Goal: Task Accomplishment & Management: Use online tool/utility

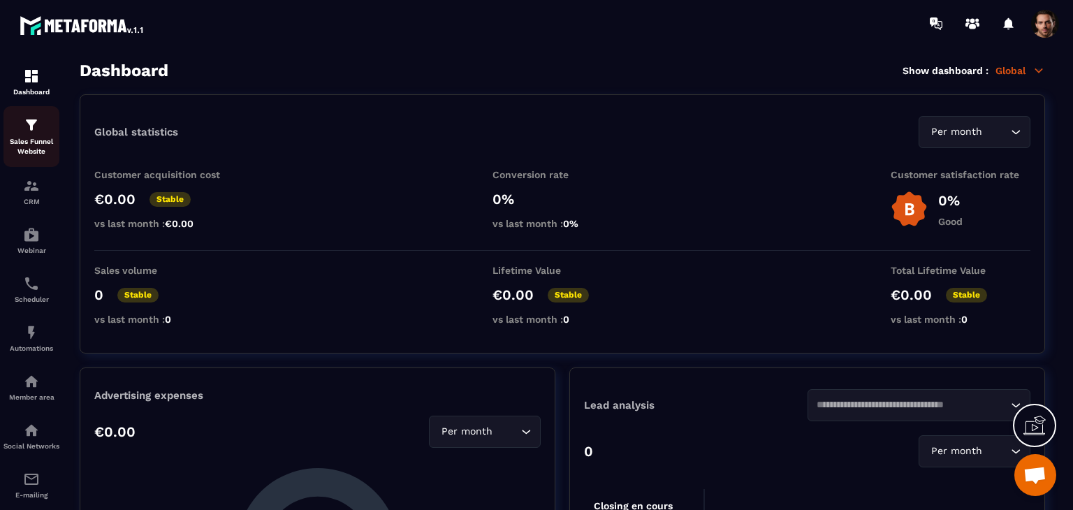
click at [26, 146] on p "Sales Funnel Website" at bounding box center [31, 147] width 56 height 20
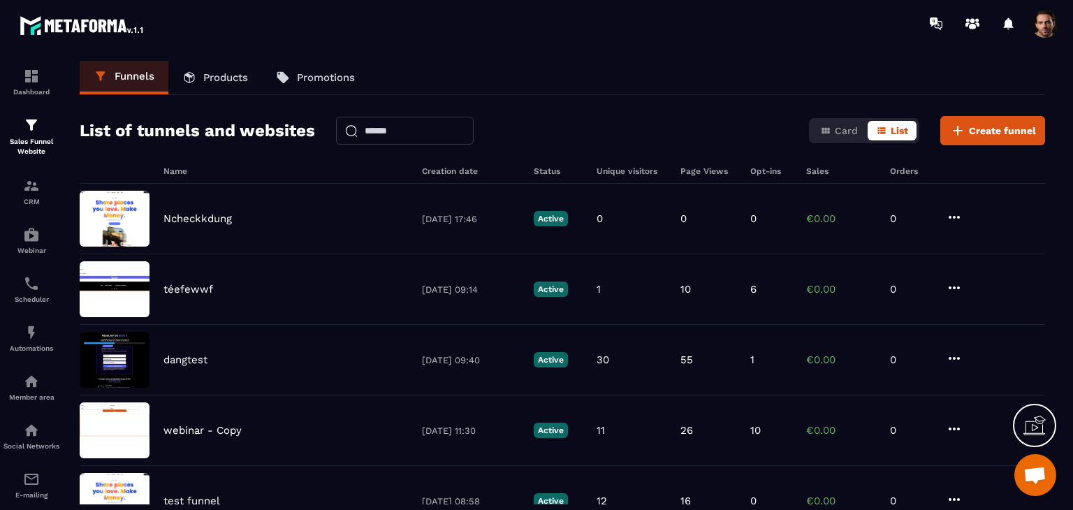
click at [207, 79] on p "Products" at bounding box center [225, 77] width 45 height 13
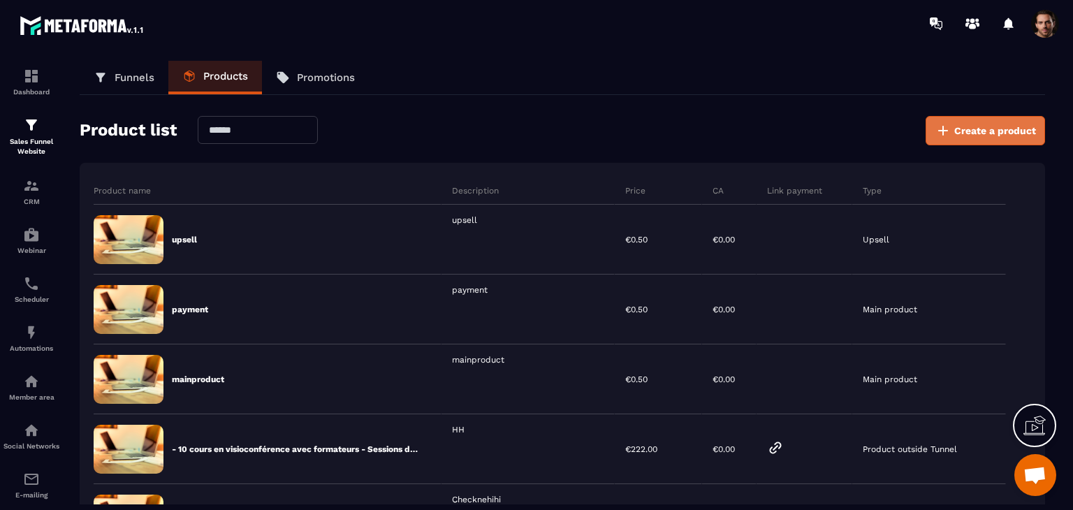
click at [990, 132] on span "Create a product" at bounding box center [996, 131] width 82 height 14
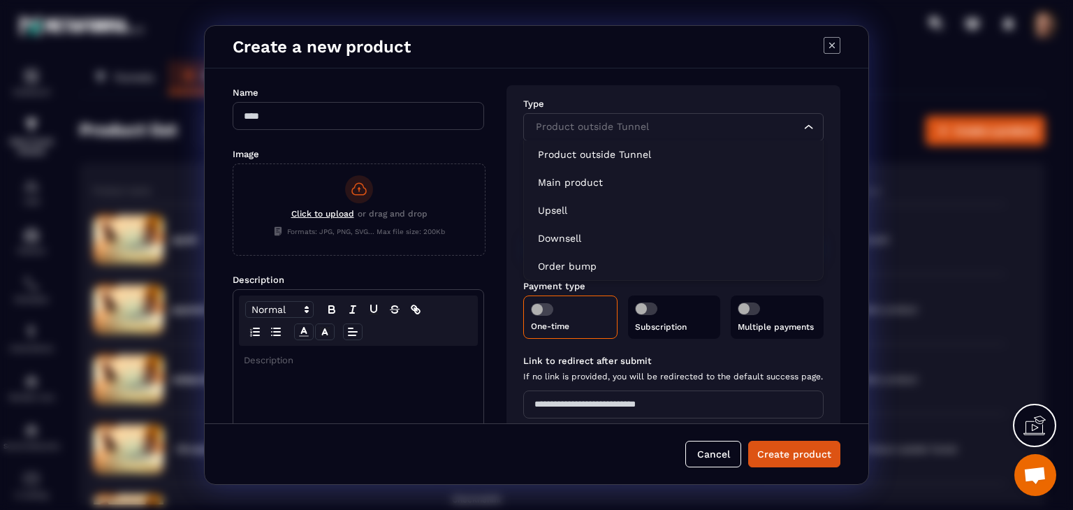
click at [668, 127] on input "Search for option" at bounding box center [667, 127] width 268 height 15
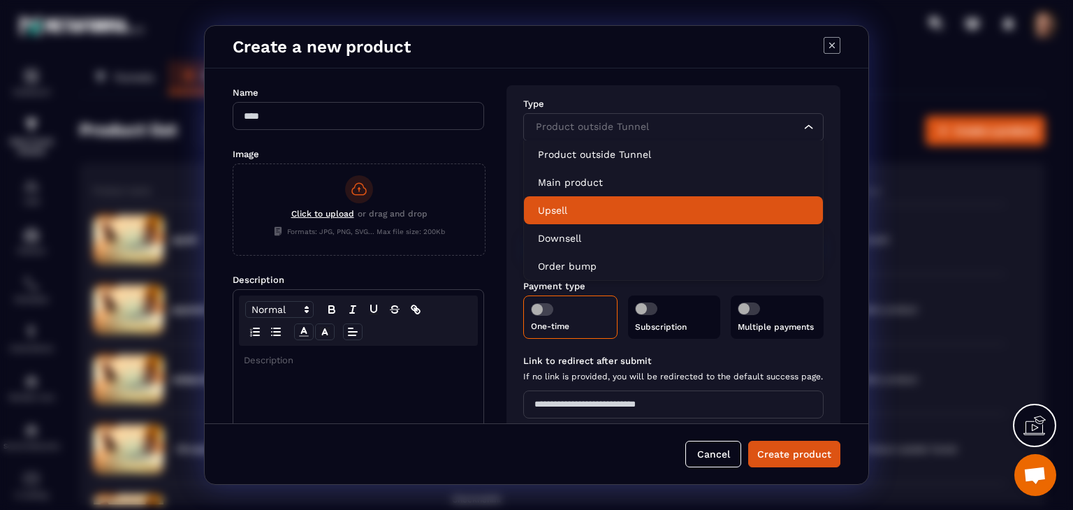
click at [668, 197] on li "Upsell" at bounding box center [673, 210] width 299 height 28
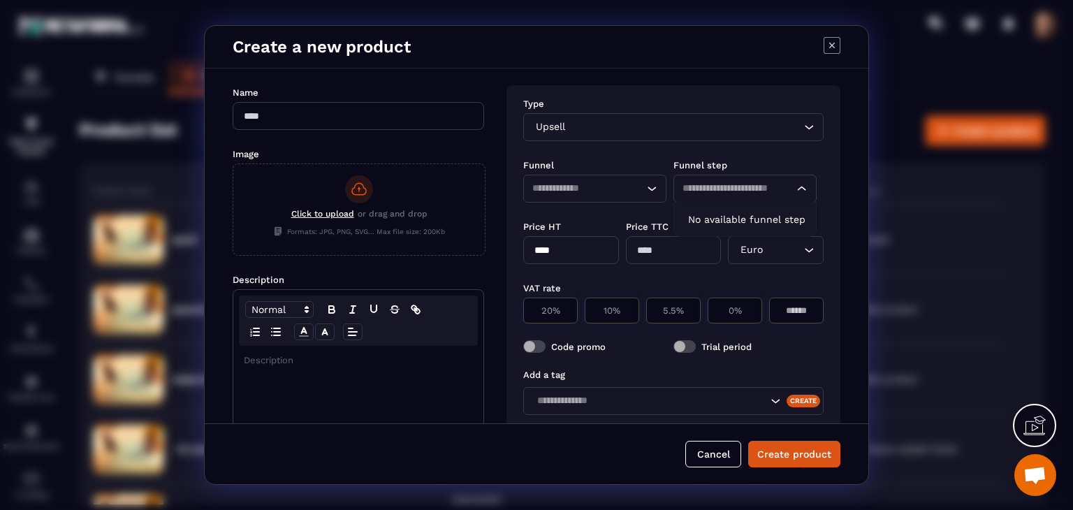
click at [738, 197] on div "Loading..." at bounding box center [745, 189] width 143 height 28
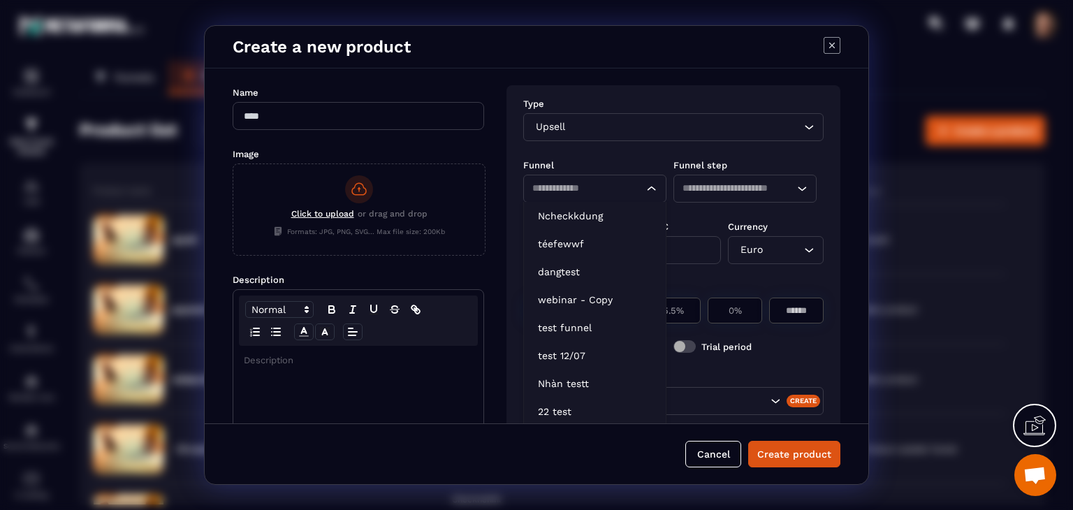
click at [645, 191] on icon "Search for option" at bounding box center [652, 189] width 14 height 14
drag, startPoint x: 609, startPoint y: 208, endPoint x: 661, endPoint y: 193, distance: 53.8
click at [609, 208] on li "Ncheckkdung" at bounding box center [595, 216] width 142 height 28
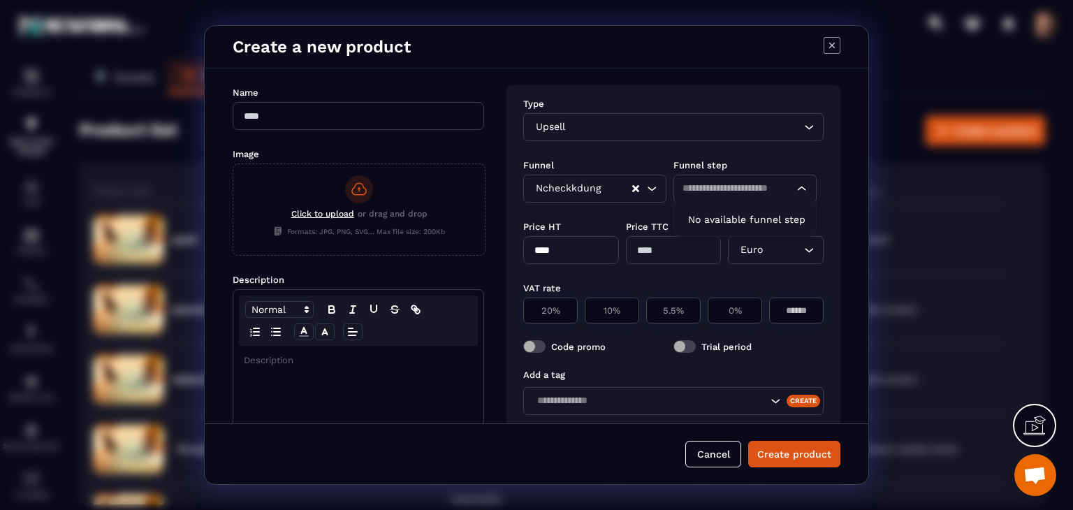
click at [715, 185] on input "Search for option" at bounding box center [738, 188] width 111 height 15
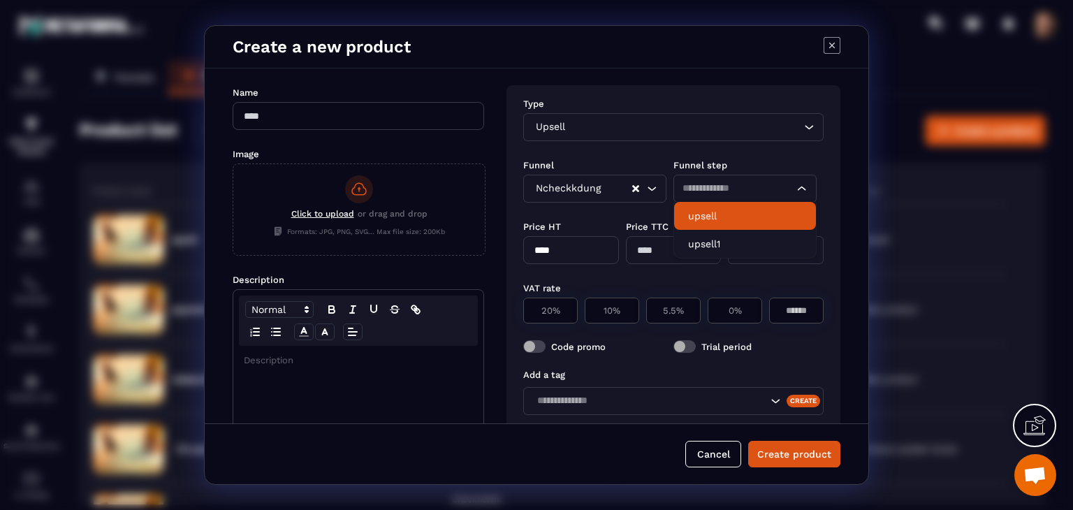
click at [834, 45] on icon "Modal window" at bounding box center [832, 45] width 17 height 17
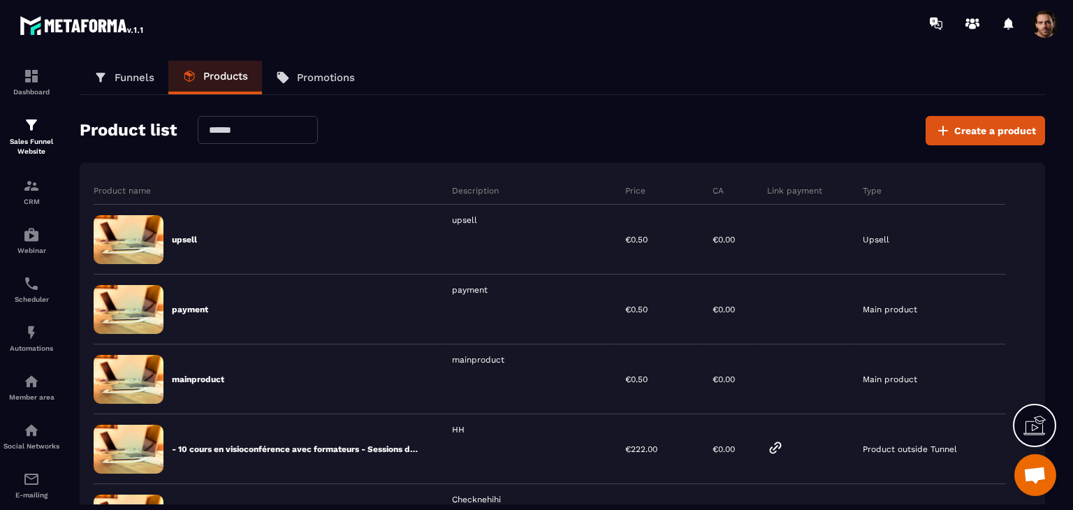
click at [139, 75] on p "Funnels" at bounding box center [135, 77] width 40 height 13
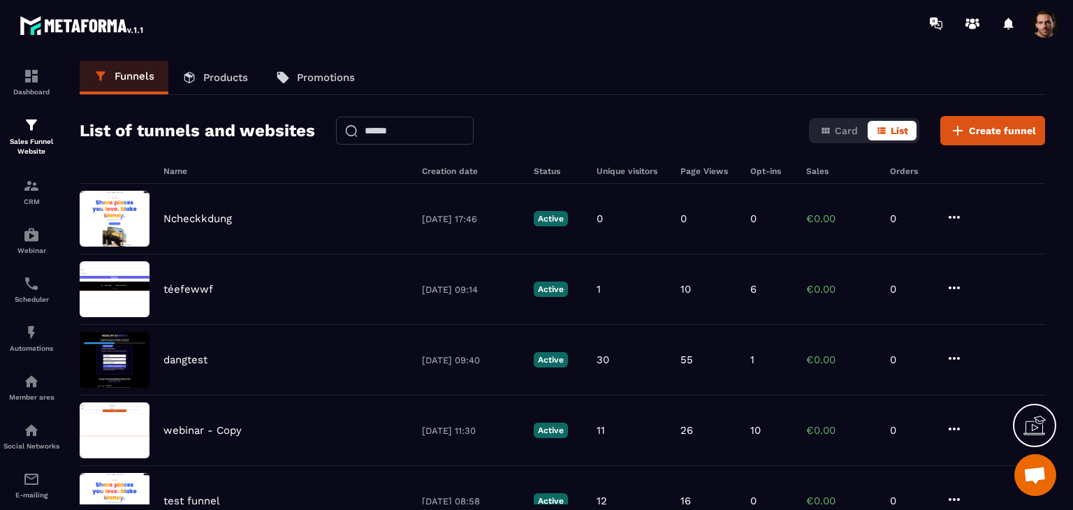
click at [547, 234] on div "Ncheckkdung 08/09/2025 17:46 Active 0 0 0 €0.00 0" at bounding box center [563, 219] width 966 height 71
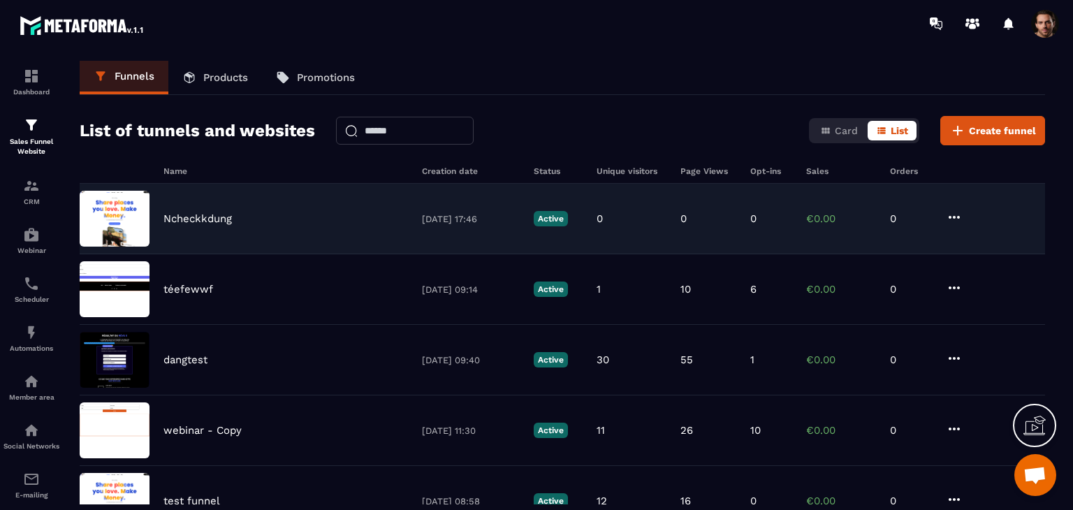
click at [610, 205] on div "Ncheckkdung 08/09/2025 17:46 Active 0 0 0 €0.00 0" at bounding box center [563, 219] width 966 height 71
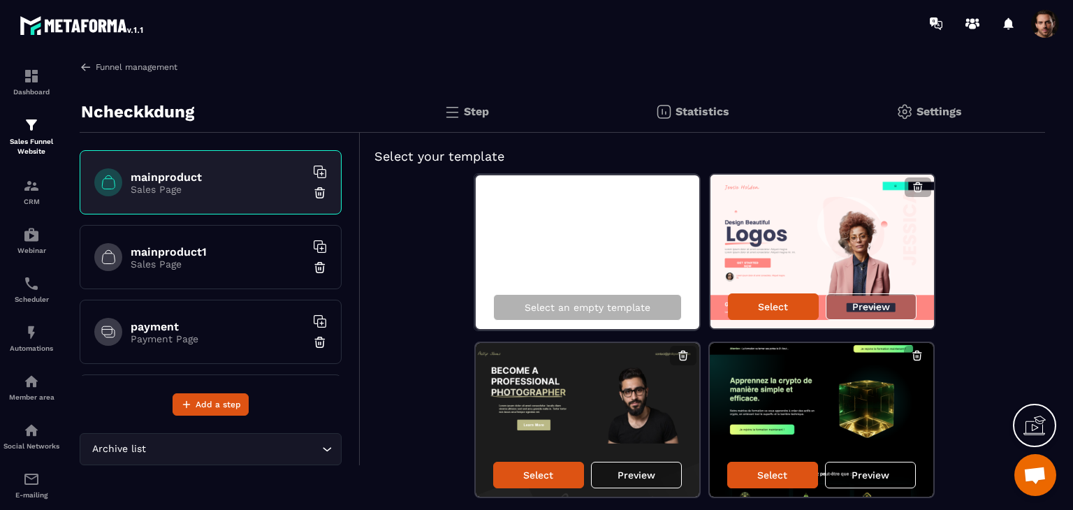
click at [84, 66] on img at bounding box center [86, 67] width 13 height 13
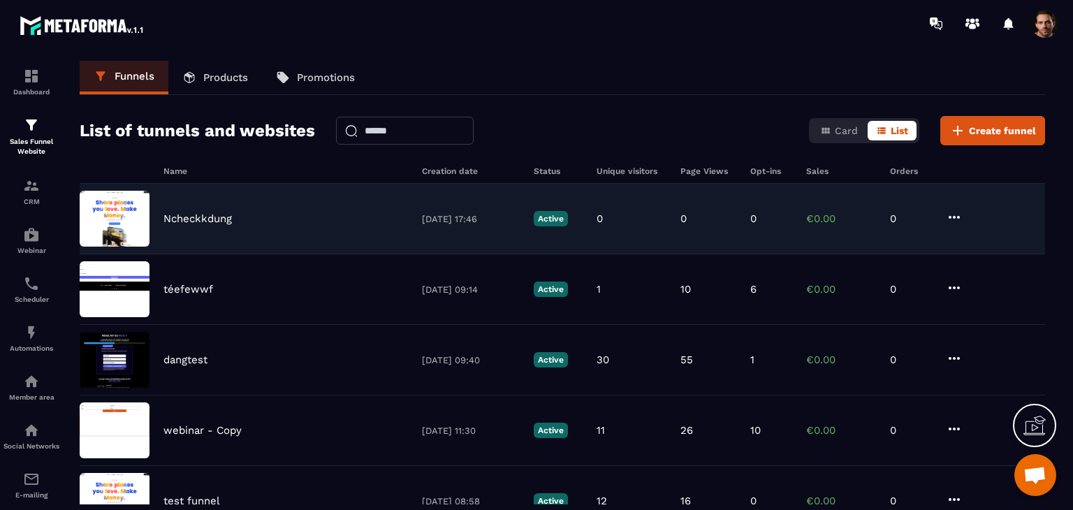
click at [958, 216] on icon at bounding box center [954, 217] width 11 height 3
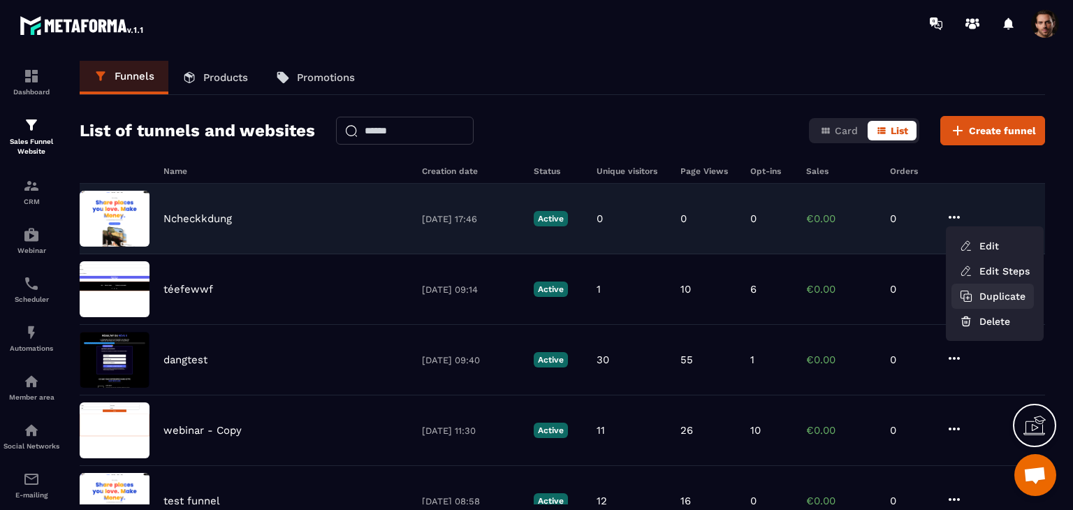
click at [992, 294] on button "Duplicate" at bounding box center [993, 296] width 82 height 25
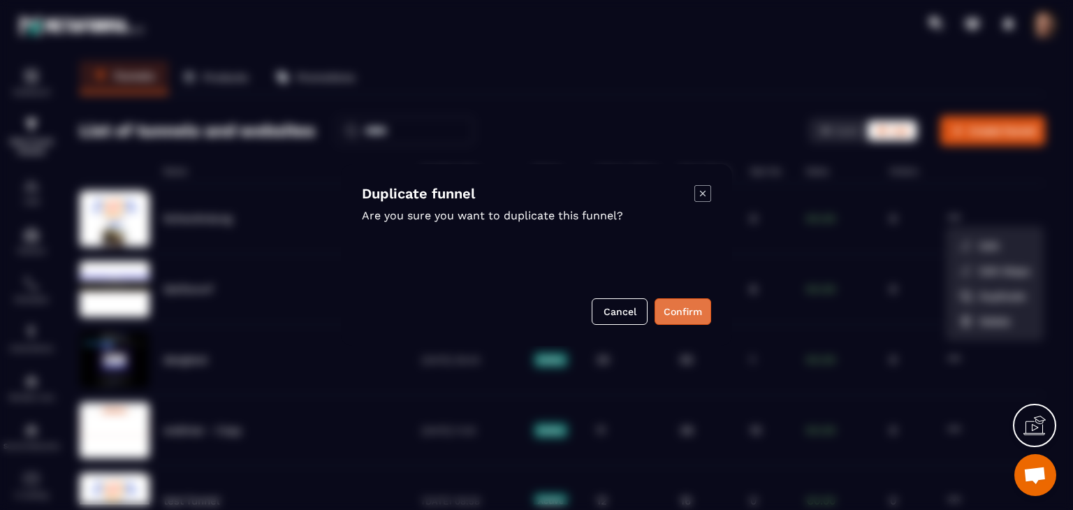
click at [704, 305] on button "Confirm" at bounding box center [683, 311] width 57 height 27
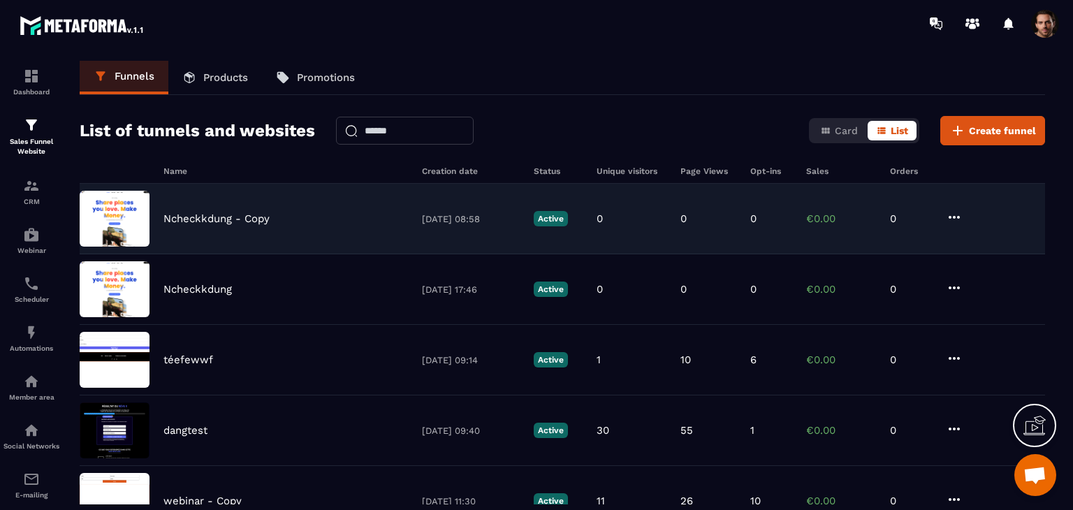
click at [883, 218] on div "Ncheckkdung - Copy 09/09/2025 08:58 Active 0 0 0 €0.00 0" at bounding box center [563, 219] width 966 height 71
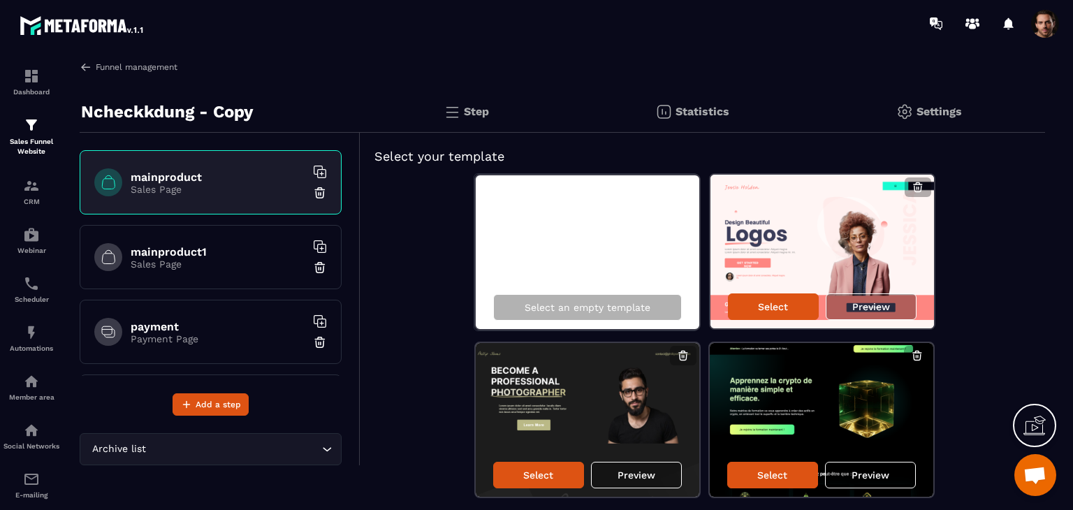
click at [85, 72] on img at bounding box center [86, 67] width 13 height 13
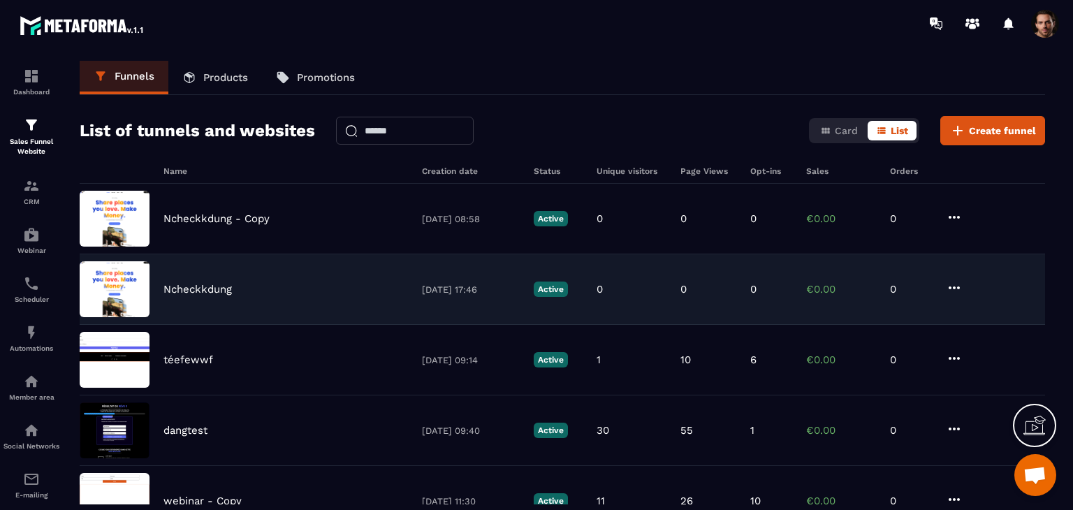
click at [802, 280] on div "Ncheckkdung 08/09/2025 17:46 Active 0 0 0 €0.00 0" at bounding box center [563, 289] width 966 height 71
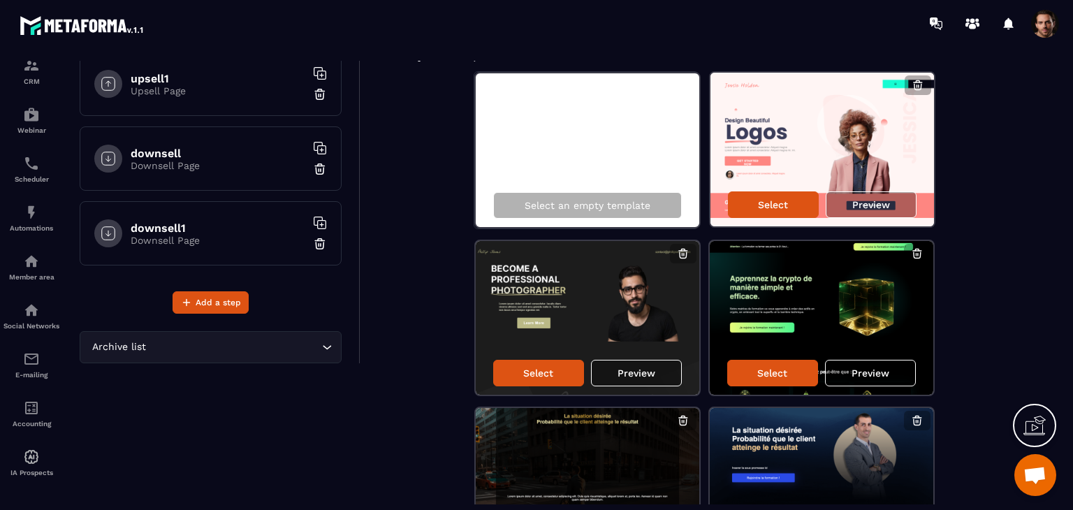
scroll to position [83, 0]
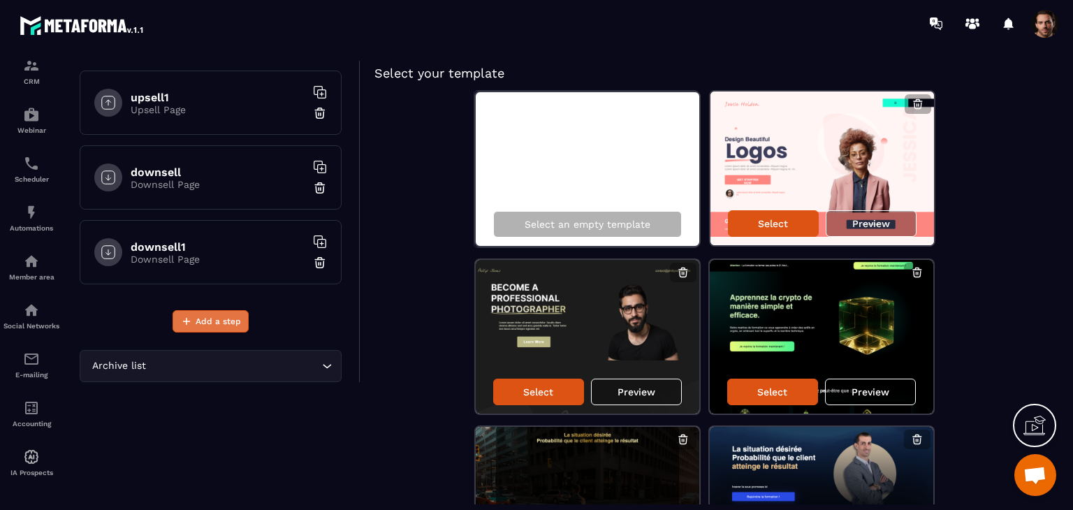
click at [210, 323] on span "Add a step" at bounding box center [218, 322] width 45 height 14
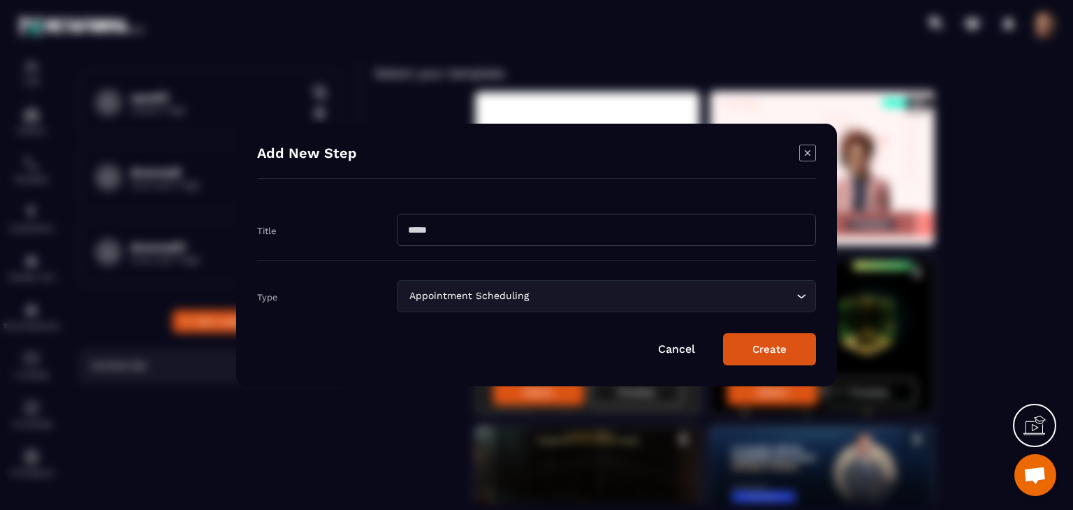
click at [574, 235] on input "Modal window" at bounding box center [606, 230] width 419 height 32
type input "********"
click at [774, 350] on button "Create" at bounding box center [769, 349] width 93 height 32
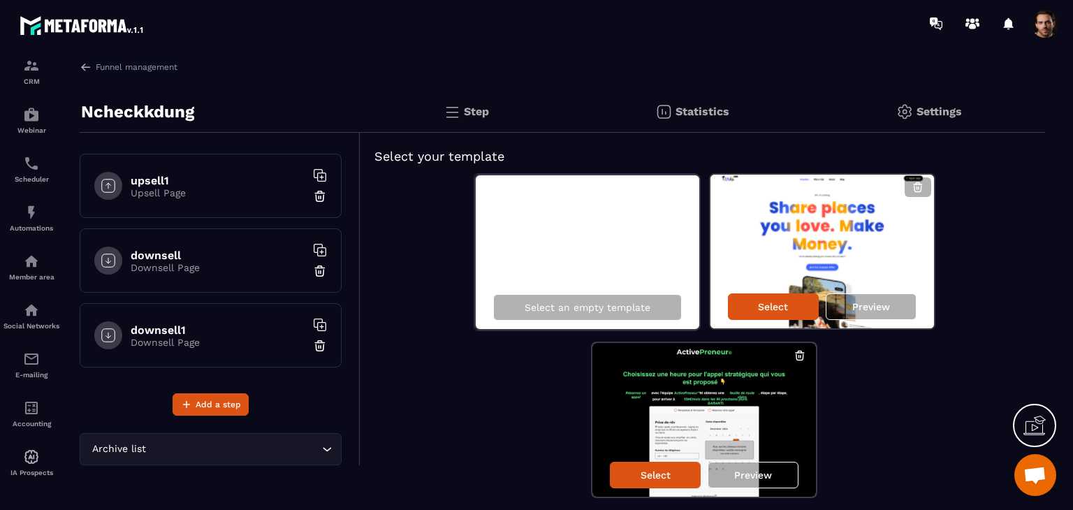
scroll to position [48, 0]
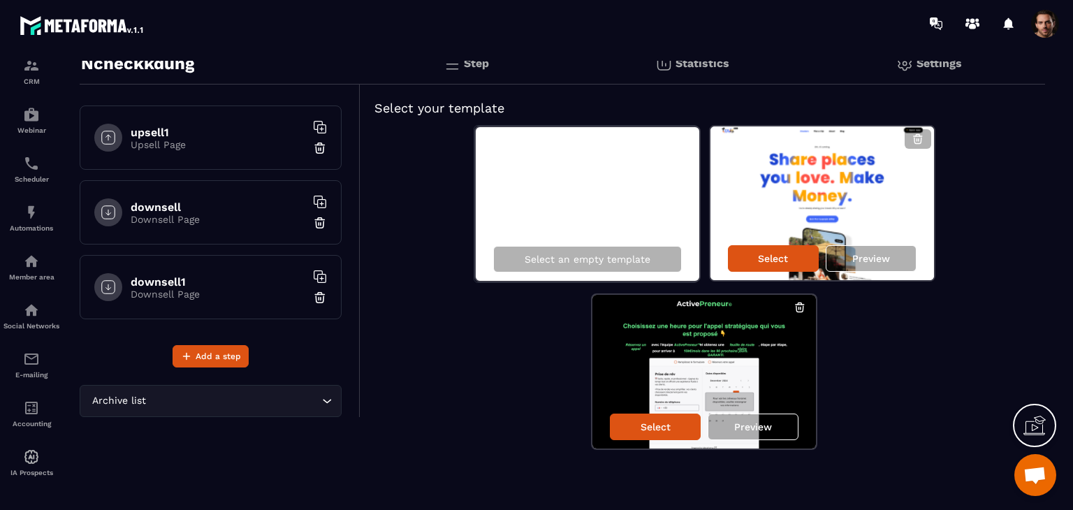
click at [755, 244] on div "Select Preview" at bounding box center [823, 258] width 224 height 43
click at [763, 259] on p "Select" at bounding box center [773, 258] width 30 height 11
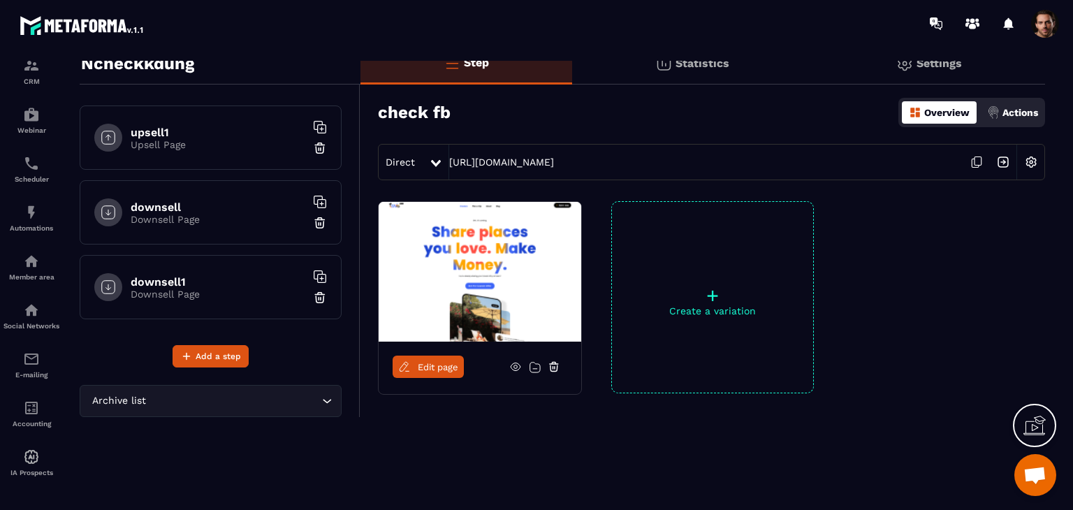
scroll to position [444, 0]
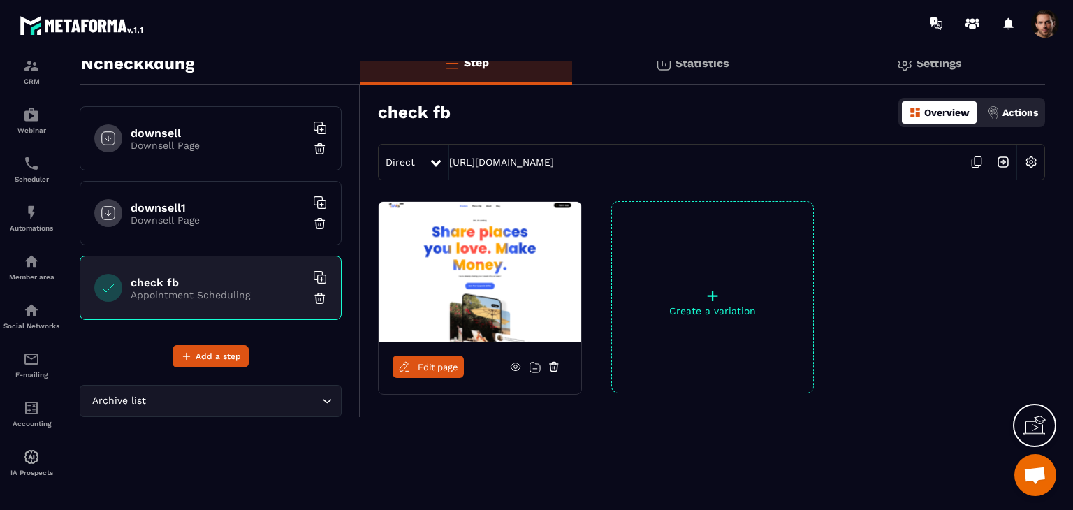
click at [417, 368] on link "Edit page" at bounding box center [428, 367] width 71 height 22
